Goal: Browse casually

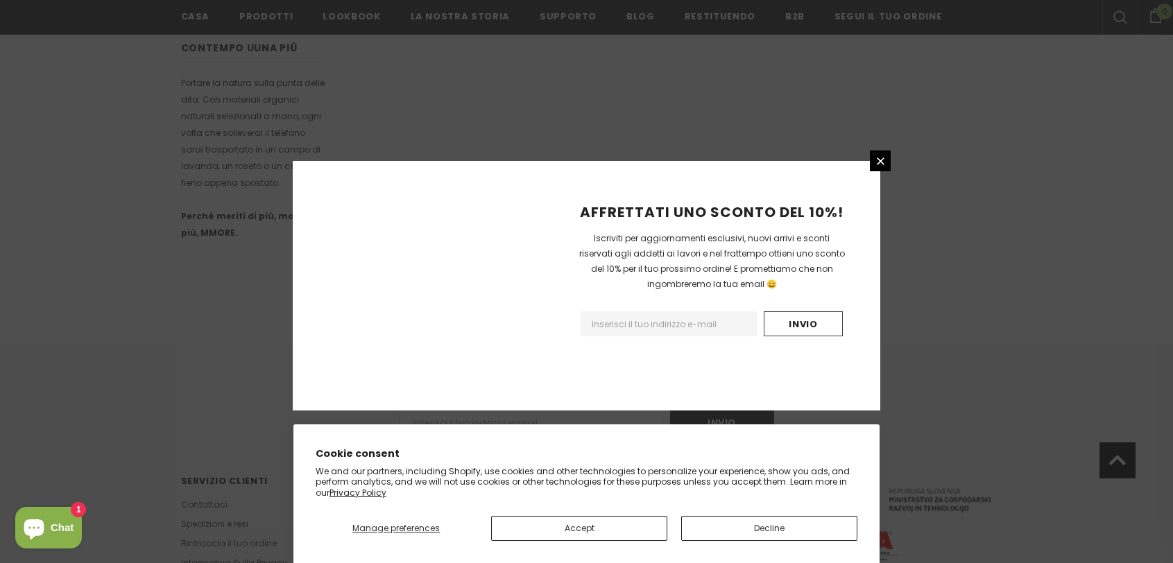
scroll to position [859, 0]
